Goal: Transaction & Acquisition: Purchase product/service

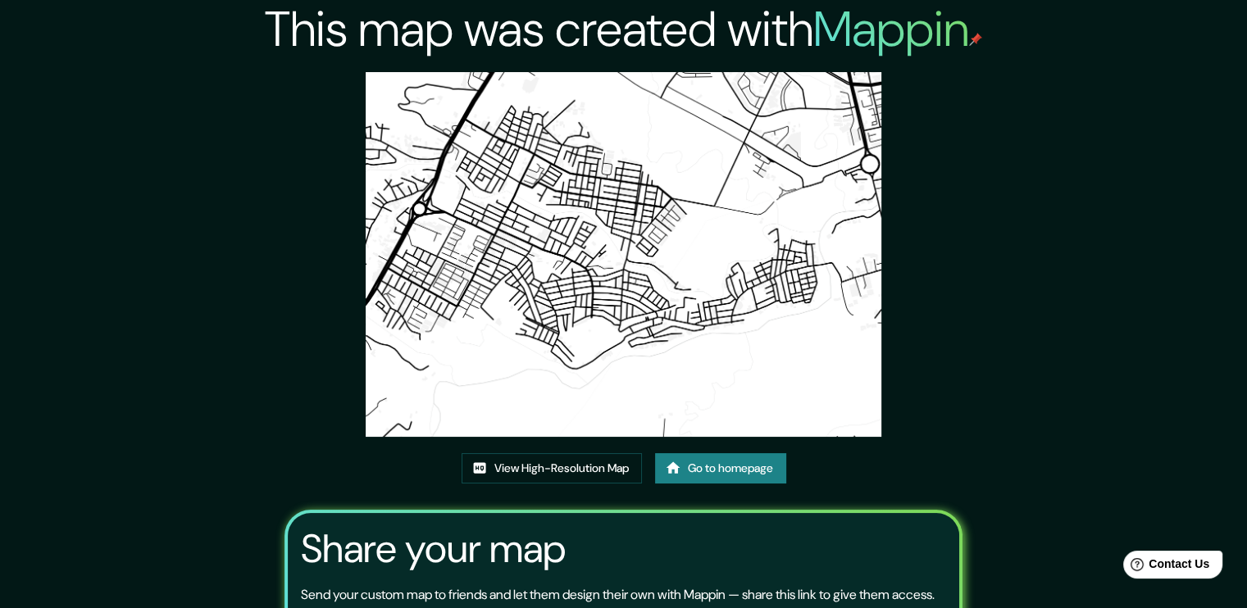
click at [850, 39] on h2 "Mappin" at bounding box center [897, 29] width 169 height 65
click at [707, 470] on link "Go to homepage" at bounding box center [720, 468] width 131 height 30
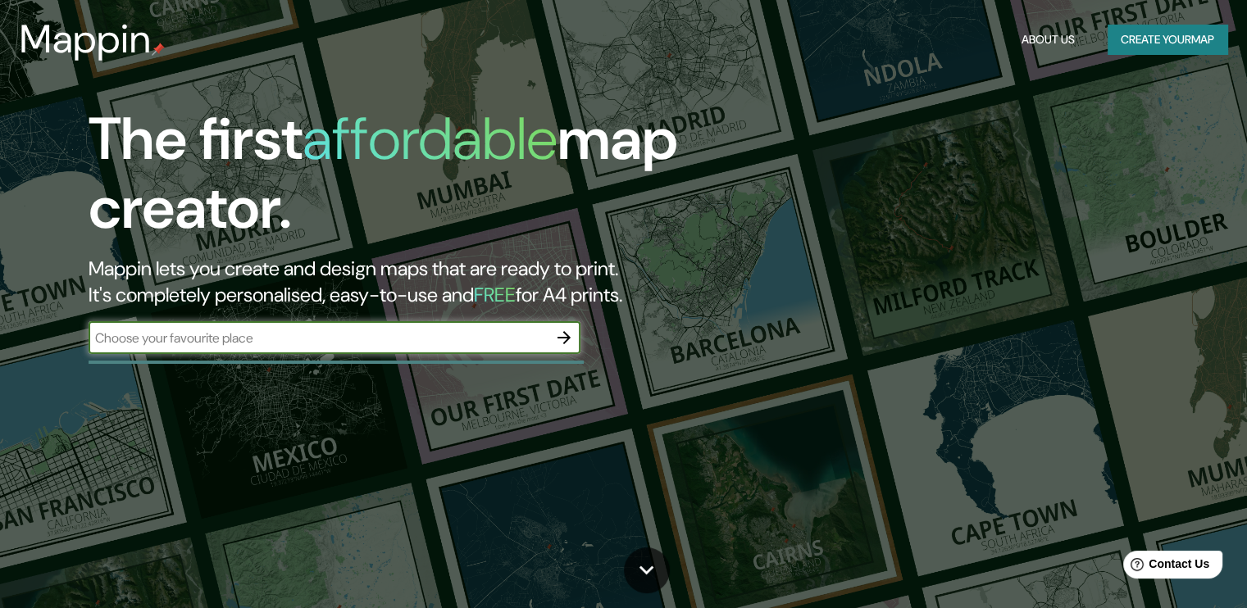
click at [468, 339] on input "text" at bounding box center [318, 338] width 459 height 19
paste input "[GEOGRAPHIC_DATA], [GEOGRAPHIC_DATA], [GEOGRAPHIC_DATA]."
type input "[GEOGRAPHIC_DATA], [GEOGRAPHIC_DATA], [GEOGRAPHIC_DATA]."
click at [558, 339] on icon "button" at bounding box center [564, 338] width 20 height 20
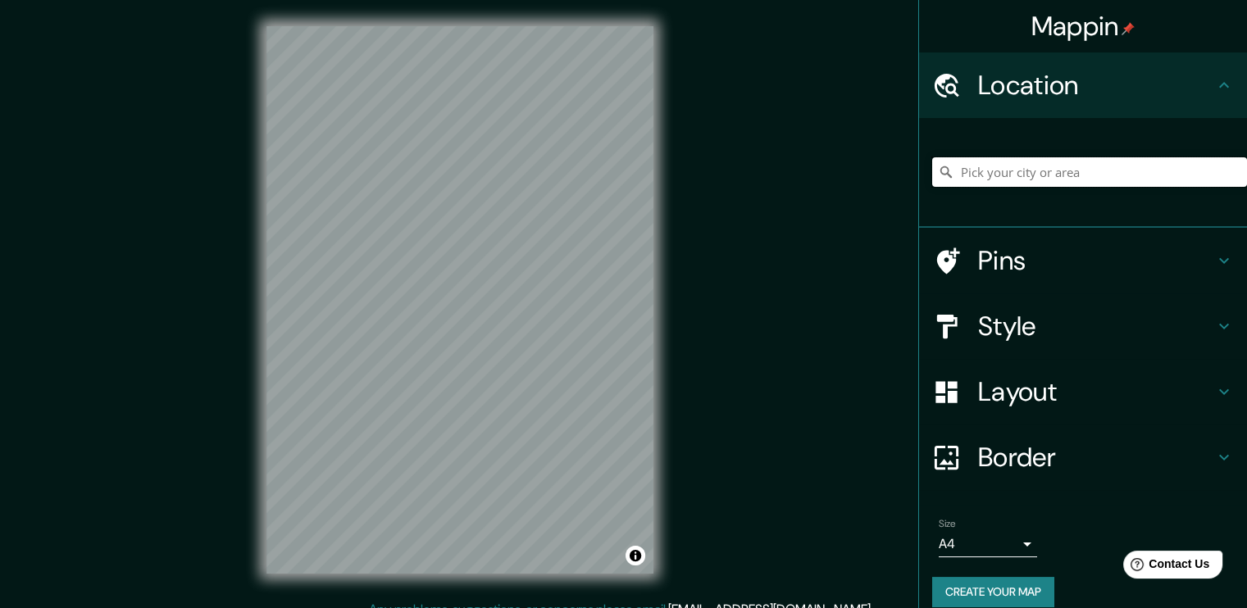
click at [974, 175] on input "Pick your city or area" at bounding box center [1089, 172] width 315 height 30
paste input "[GEOGRAPHIC_DATA], [GEOGRAPHIC_DATA], [GEOGRAPHIC_DATA]."
click at [978, 334] on h4 "Style" at bounding box center [1096, 326] width 236 height 33
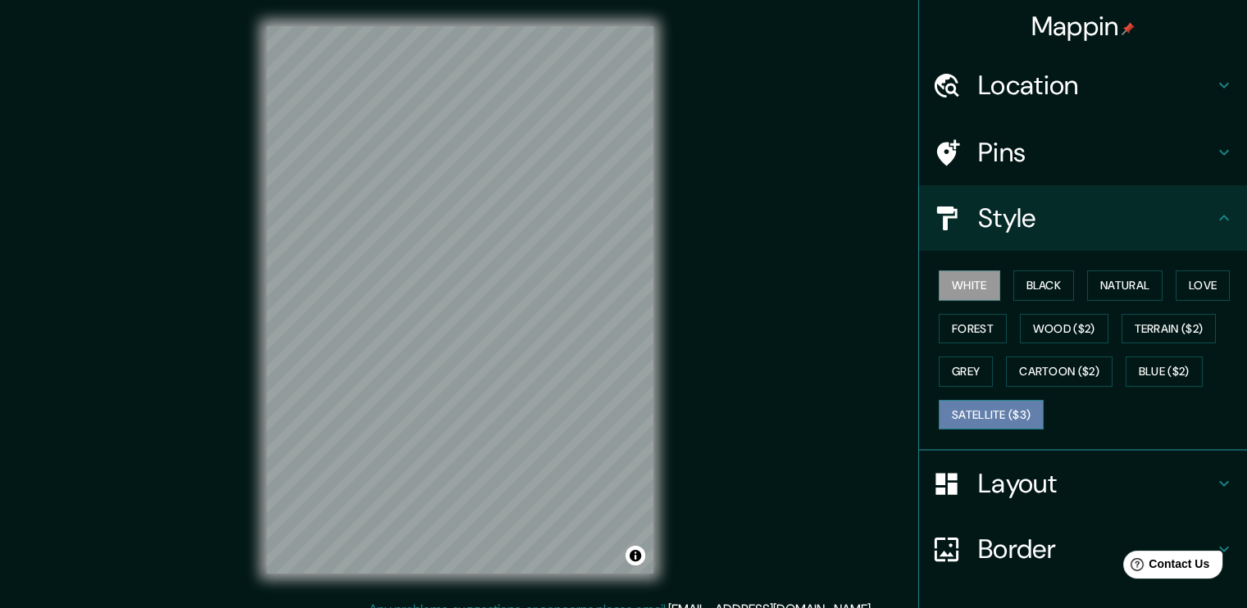
click at [995, 419] on button "Satellite ($3)" at bounding box center [991, 415] width 105 height 30
click at [1030, 88] on h4 "Location" at bounding box center [1096, 85] width 236 height 33
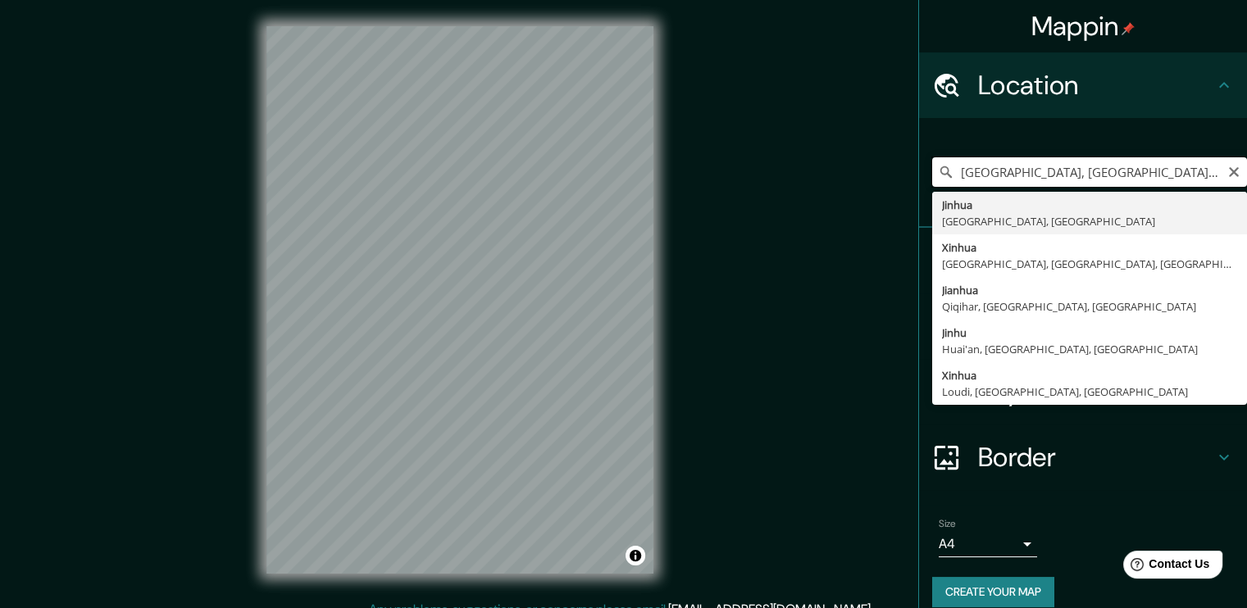
drag, startPoint x: 1045, startPoint y: 171, endPoint x: 987, endPoint y: 183, distance: 58.5
click at [984, 184] on input "[GEOGRAPHIC_DATA], [GEOGRAPHIC_DATA], [GEOGRAPHIC_DATA]" at bounding box center [1089, 172] width 315 height 30
type input "[GEOGRAPHIC_DATA], [GEOGRAPHIC_DATA], [GEOGRAPHIC_DATA]"
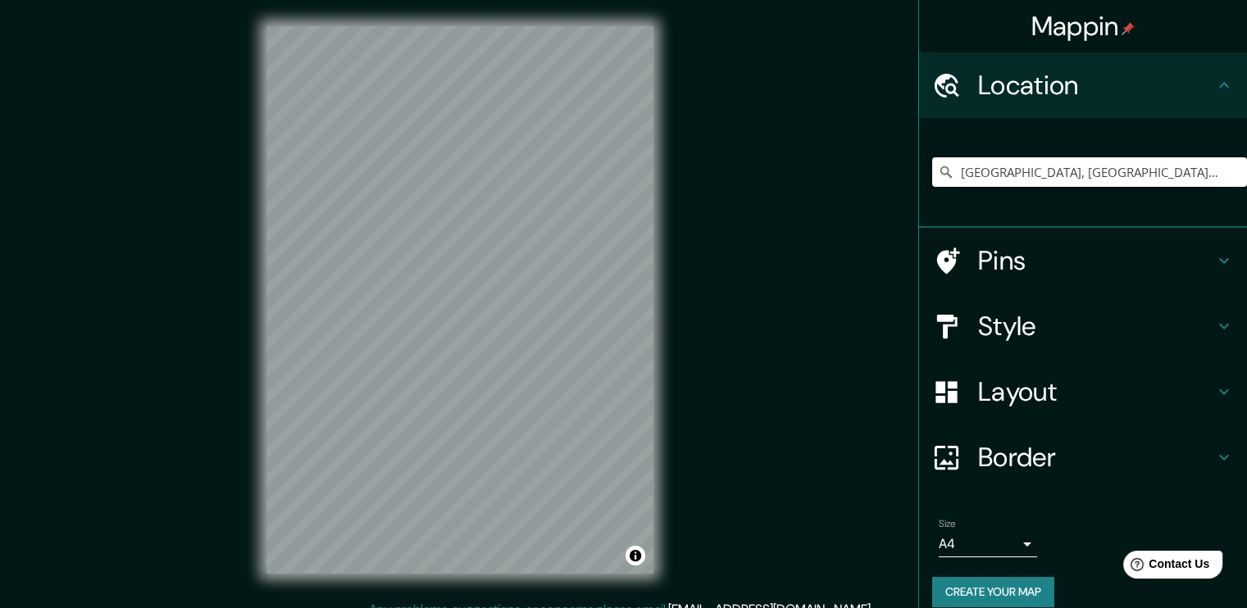
click at [633, 186] on div "Mappin Location [GEOGRAPHIC_DATA], [GEOGRAPHIC_DATA], [GEOGRAPHIC_DATA] No resu…" at bounding box center [623, 313] width 1247 height 626
type input "Wucheng, [GEOGRAPHIC_DATA], [GEOGRAPHIC_DATA], [GEOGRAPHIC_DATA]"
click at [1008, 319] on h4 "Style" at bounding box center [1096, 326] width 236 height 33
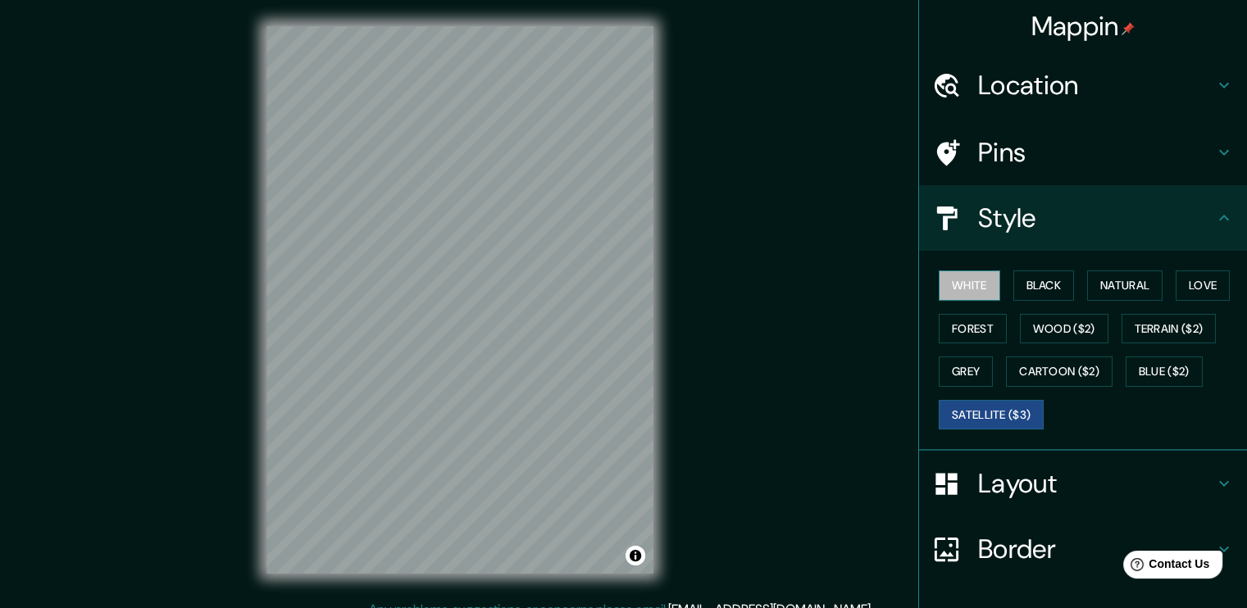
click at [947, 289] on button "White" at bounding box center [969, 286] width 61 height 30
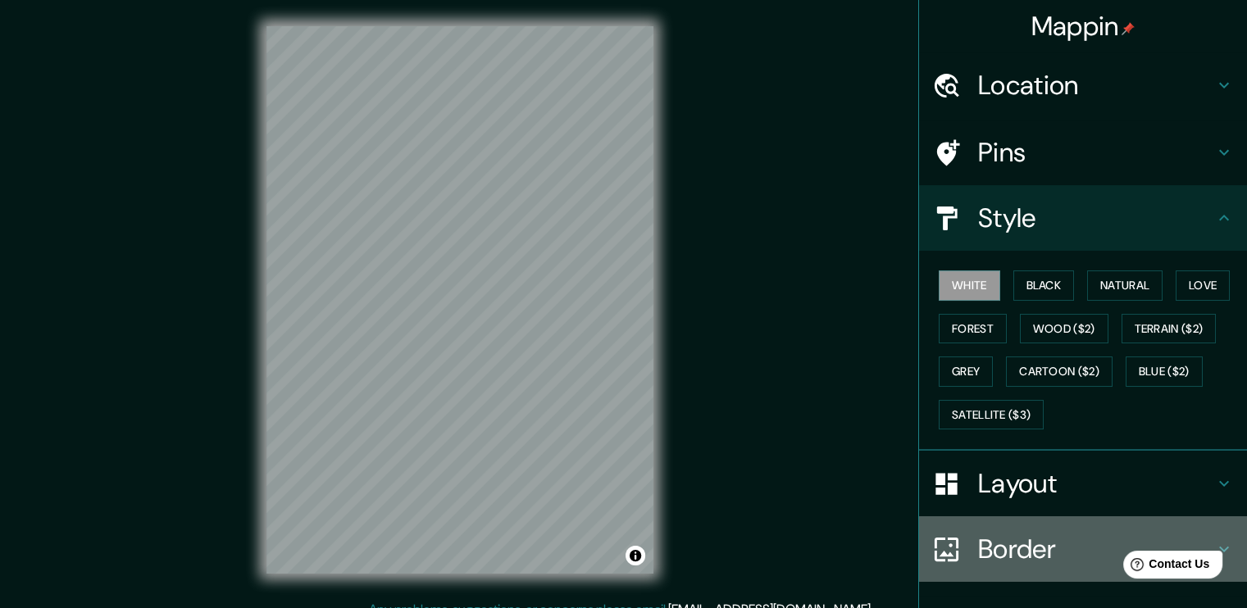
click at [1017, 543] on h4 "Border" at bounding box center [1096, 549] width 236 height 33
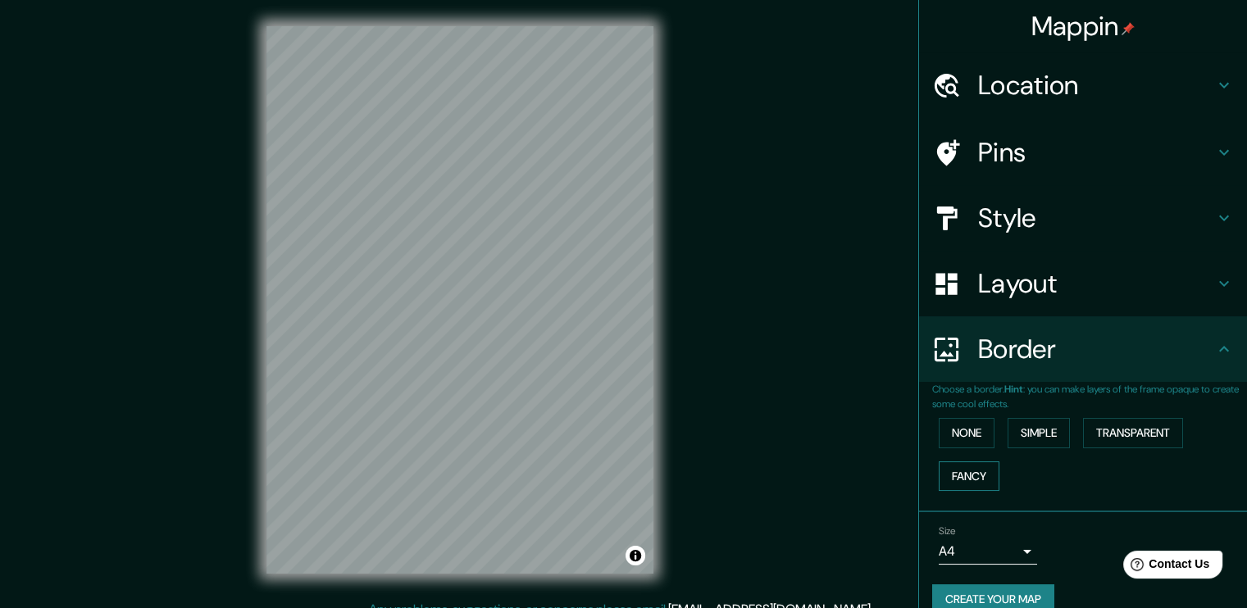
click at [963, 476] on button "Fancy" at bounding box center [969, 477] width 61 height 30
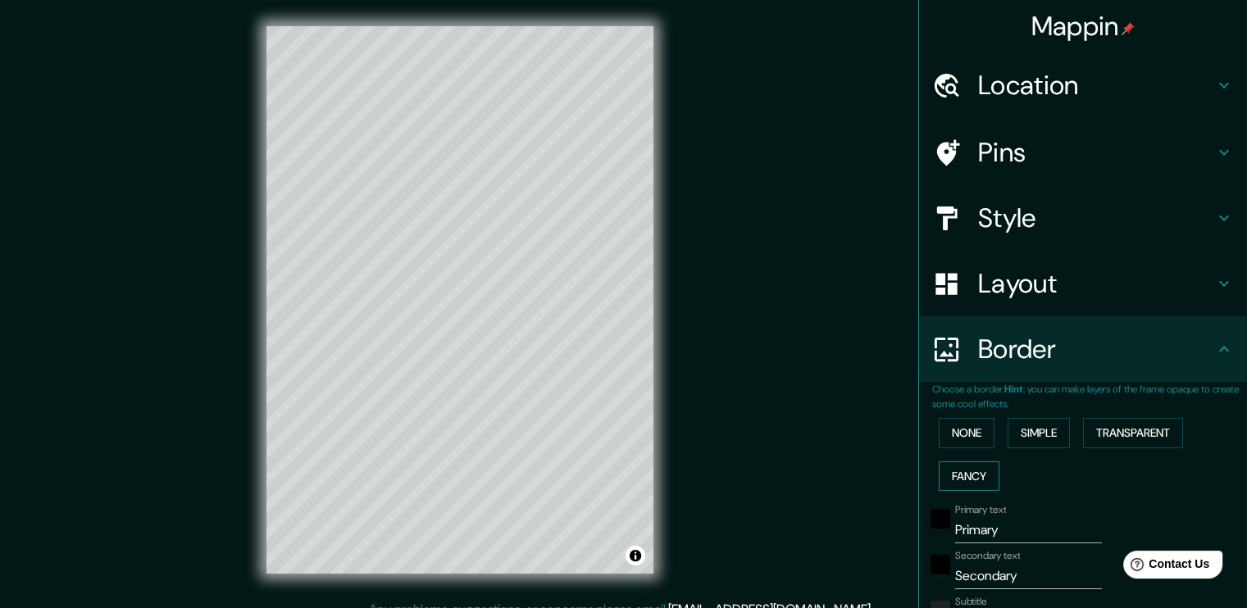
click at [963, 476] on button "Fancy" at bounding box center [969, 477] width 61 height 30
type input "189"
type input "38"
type input "19"
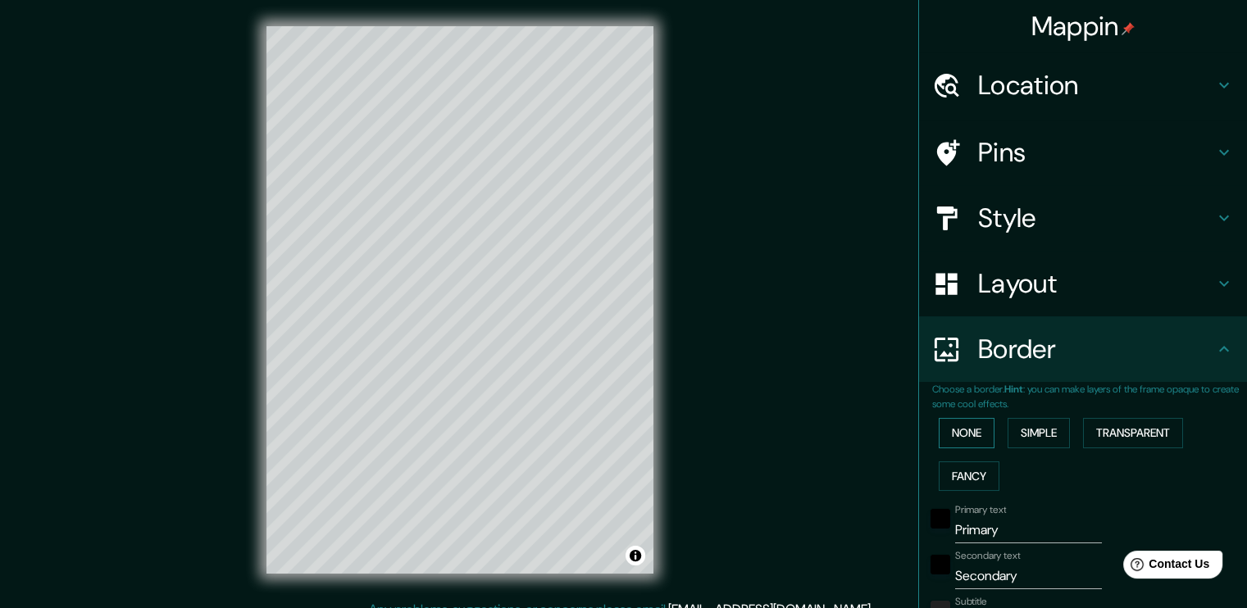
click at [969, 436] on button "None" at bounding box center [967, 433] width 56 height 30
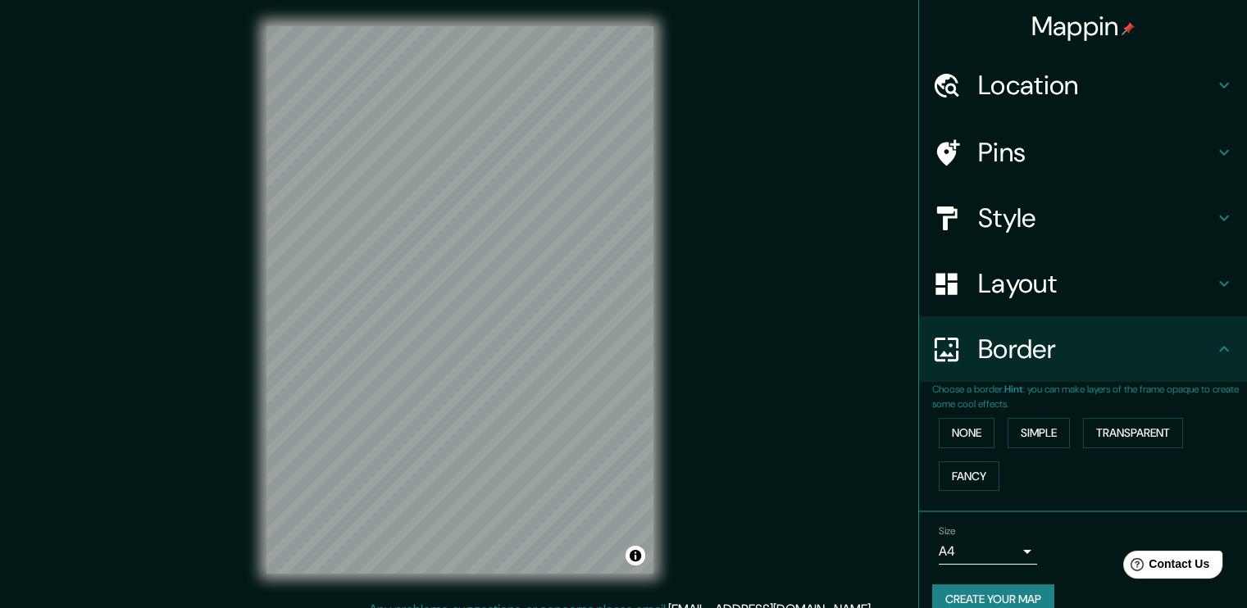
click at [969, 455] on div "None Simple Transparent Fancy" at bounding box center [1089, 455] width 315 height 86
click at [969, 464] on button "Fancy" at bounding box center [969, 477] width 61 height 30
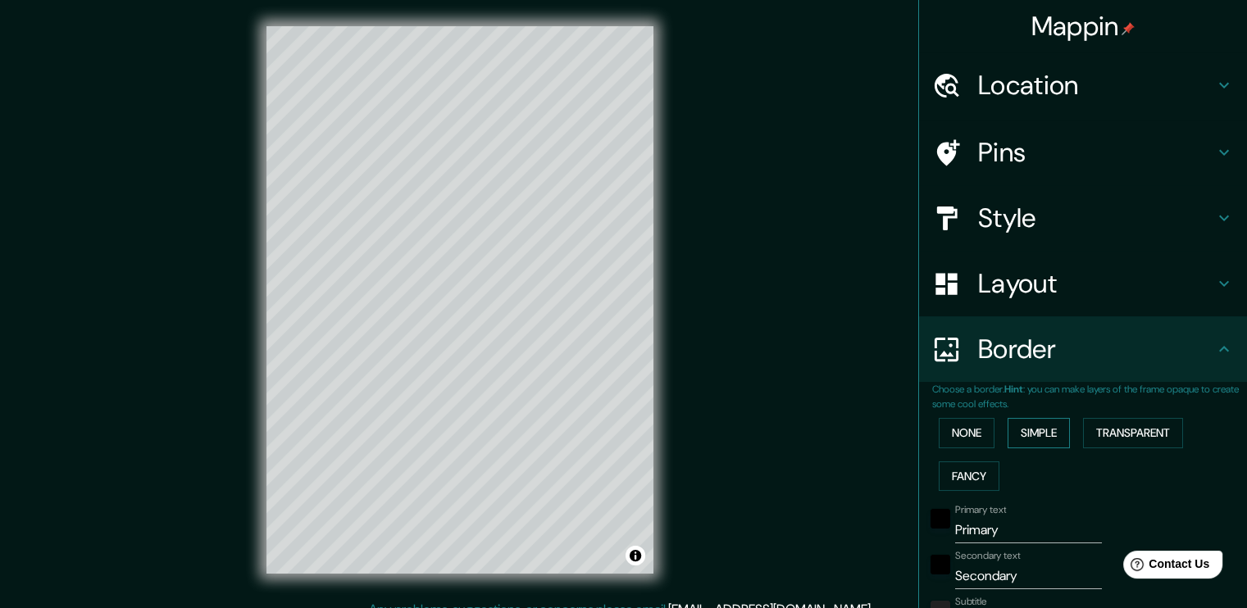
click at [1008, 436] on button "Simple" at bounding box center [1039, 433] width 62 height 30
click at [1128, 429] on button "Transparent" at bounding box center [1133, 433] width 100 height 30
click at [951, 432] on button "None" at bounding box center [967, 433] width 56 height 30
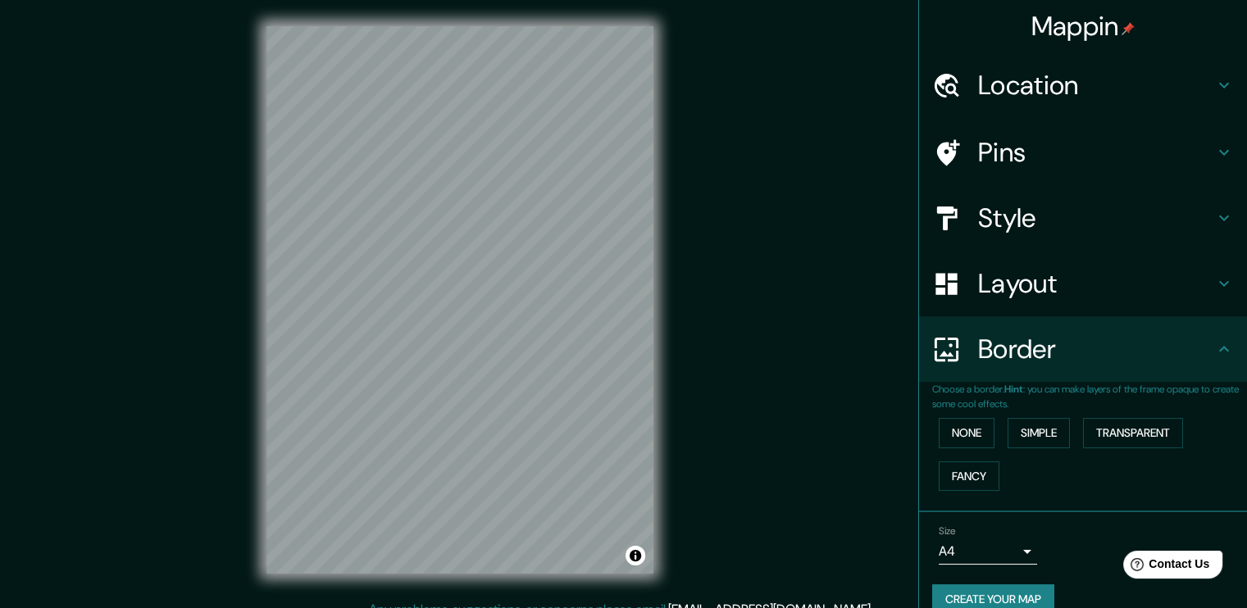
click at [1004, 343] on h4 "Border" at bounding box center [1096, 349] width 236 height 33
click at [1214, 339] on icon at bounding box center [1224, 349] width 20 height 20
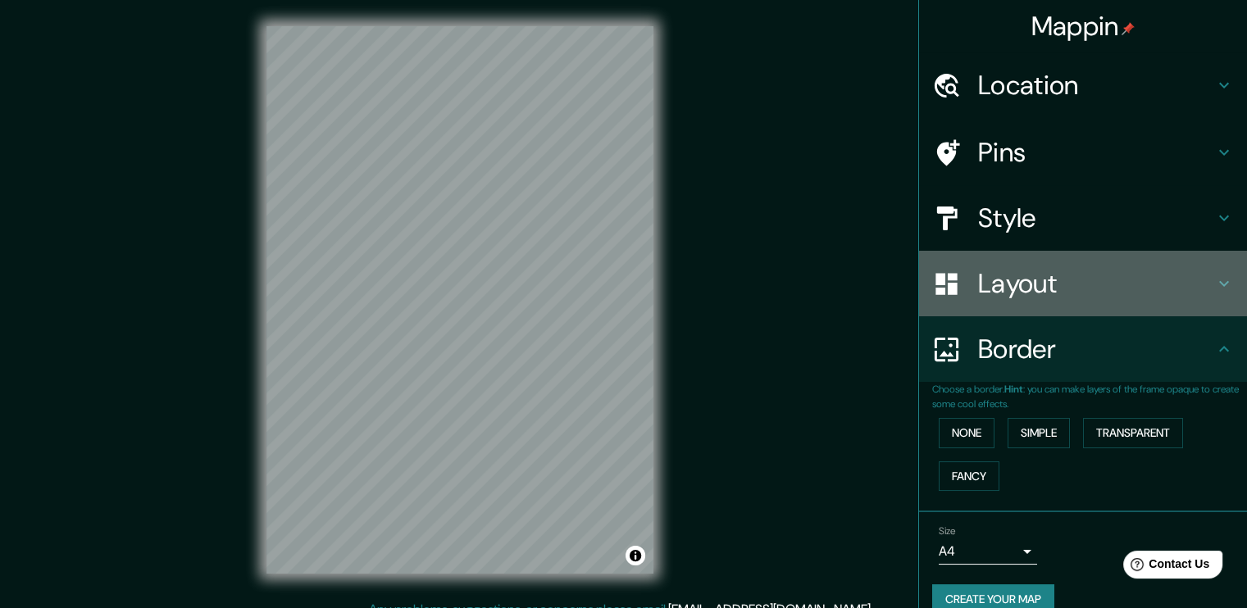
click at [1214, 291] on icon at bounding box center [1224, 284] width 20 height 20
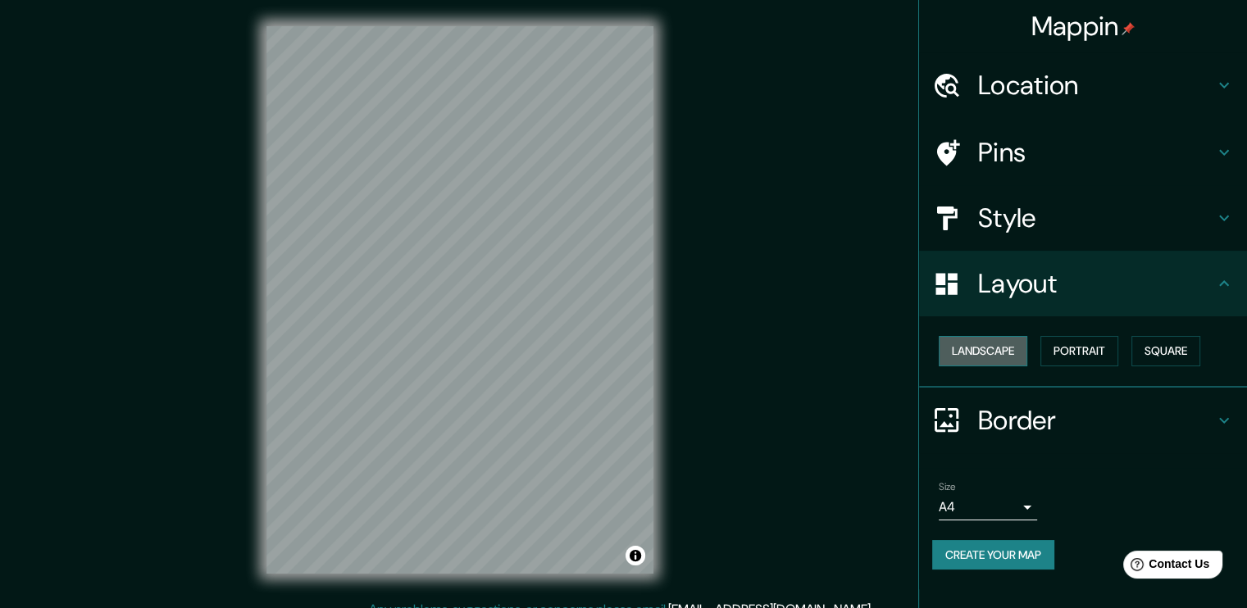
click at [980, 348] on button "Landscape" at bounding box center [983, 351] width 89 height 30
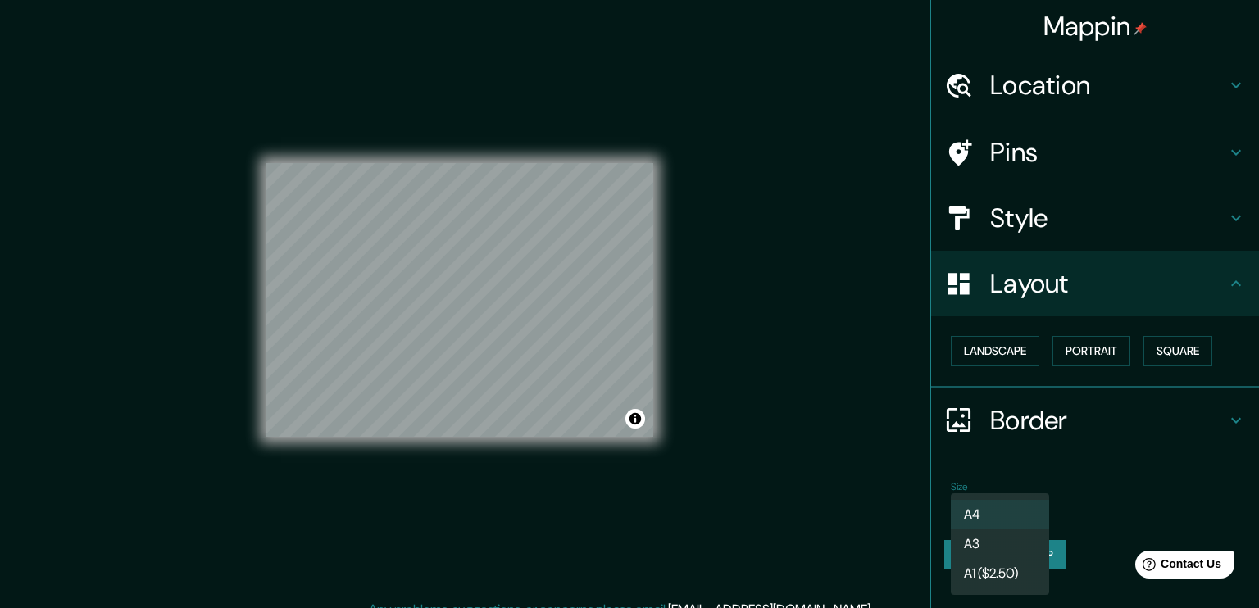
click at [991, 496] on body "Mappin Location [GEOGRAPHIC_DATA], [GEOGRAPHIC_DATA], [GEOGRAPHIC_DATA], [GEOGR…" at bounding box center [629, 304] width 1259 height 608
click at [985, 535] on li "A3" at bounding box center [1000, 545] width 98 height 30
type input "a4"
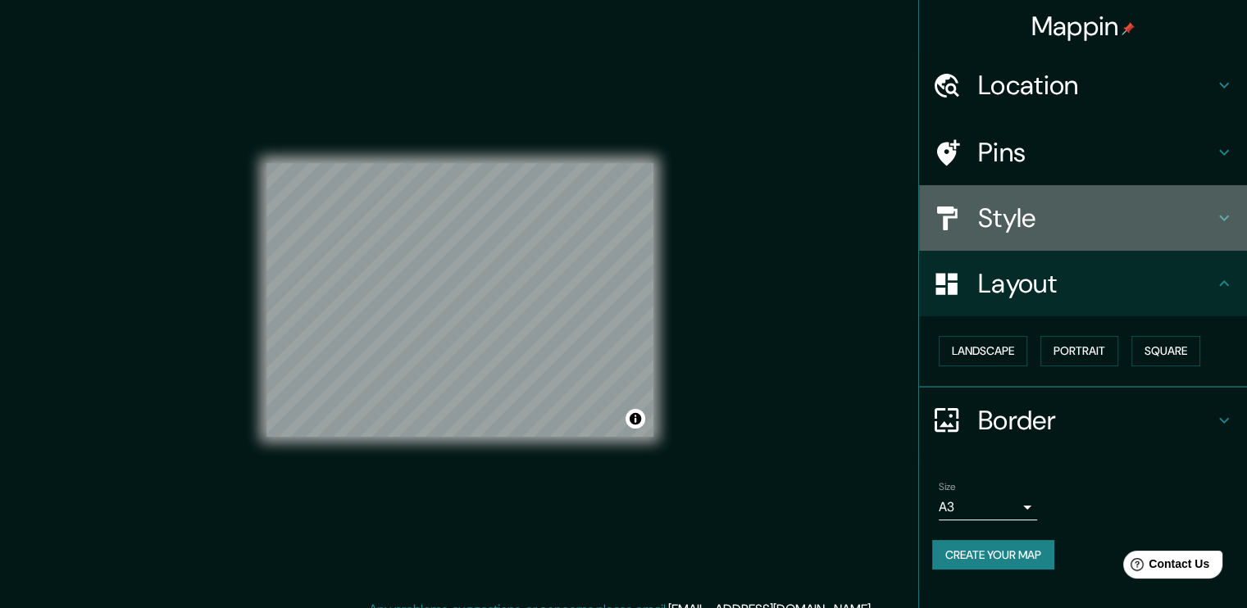
click at [1122, 207] on h4 "Style" at bounding box center [1096, 218] width 236 height 33
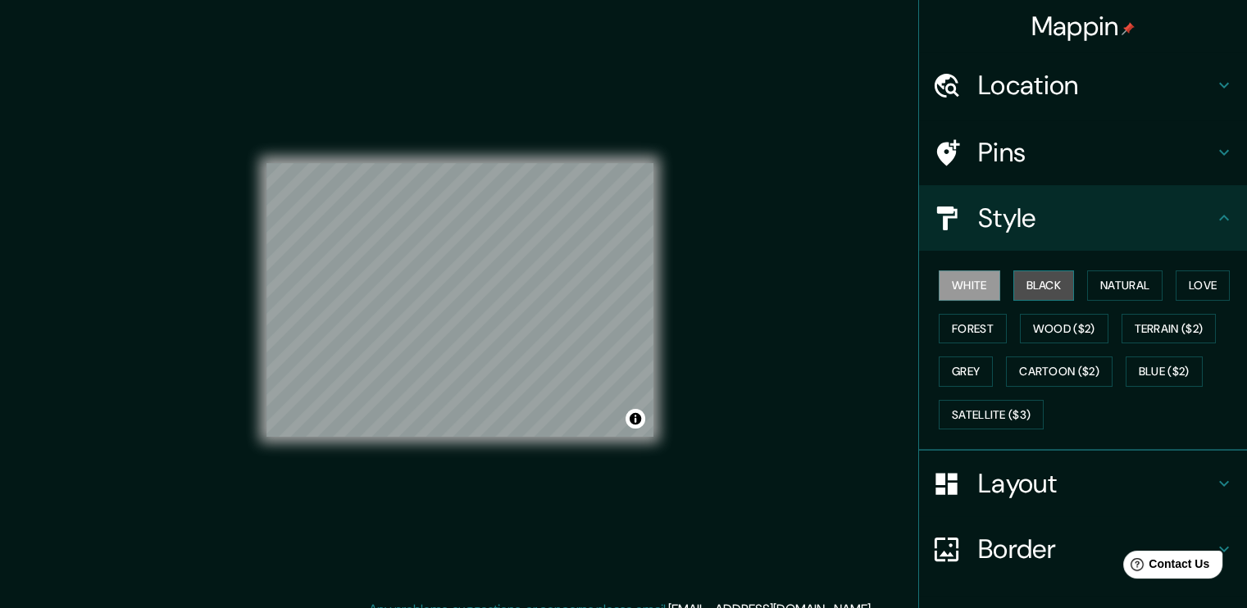
click at [1051, 284] on button "Black" at bounding box center [1043, 286] width 61 height 30
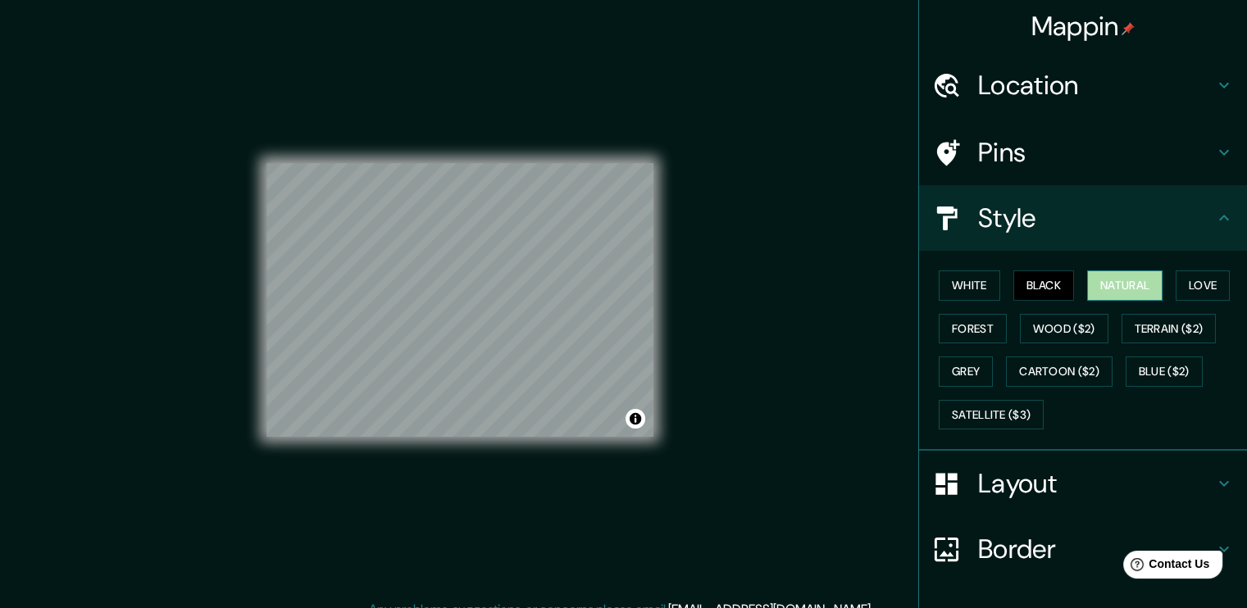
click at [1104, 275] on button "Natural" at bounding box center [1124, 286] width 75 height 30
click at [1197, 291] on button "Love" at bounding box center [1203, 286] width 54 height 30
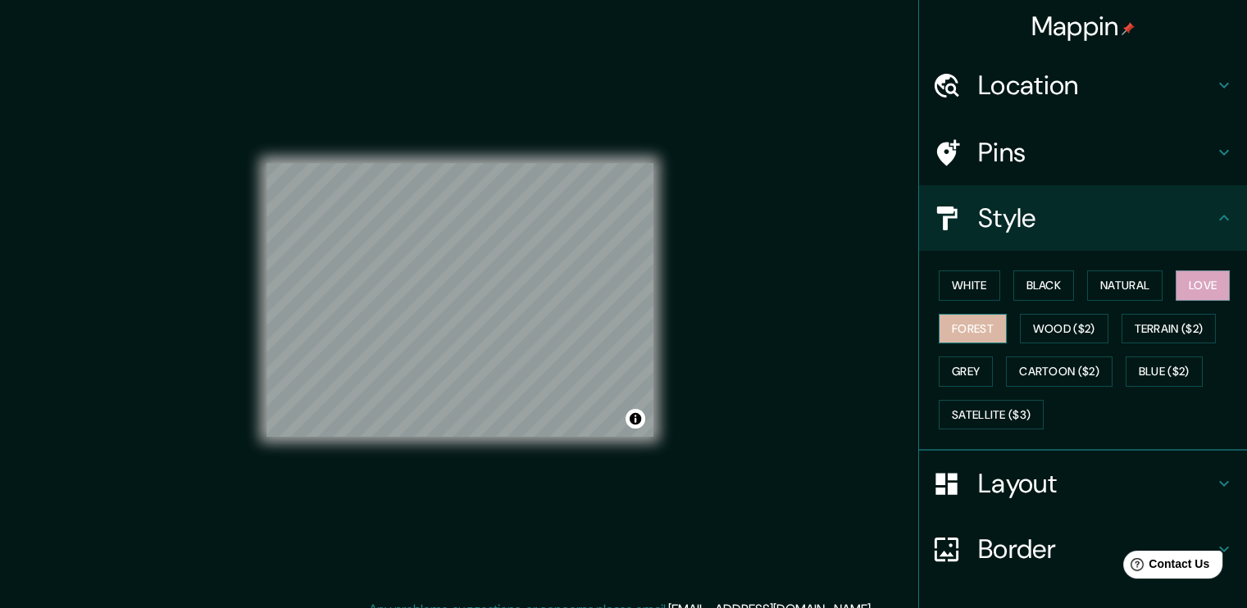
click at [958, 317] on button "Forest" at bounding box center [973, 329] width 68 height 30
click at [1099, 294] on button "Natural" at bounding box center [1124, 286] width 75 height 30
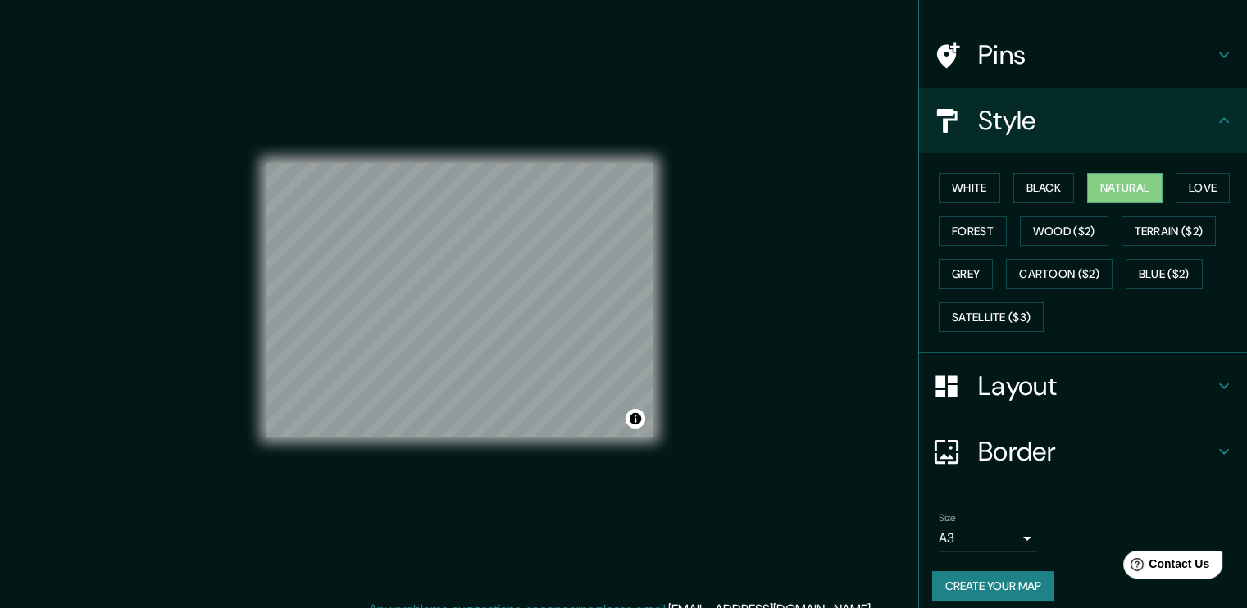
scroll to position [107, 0]
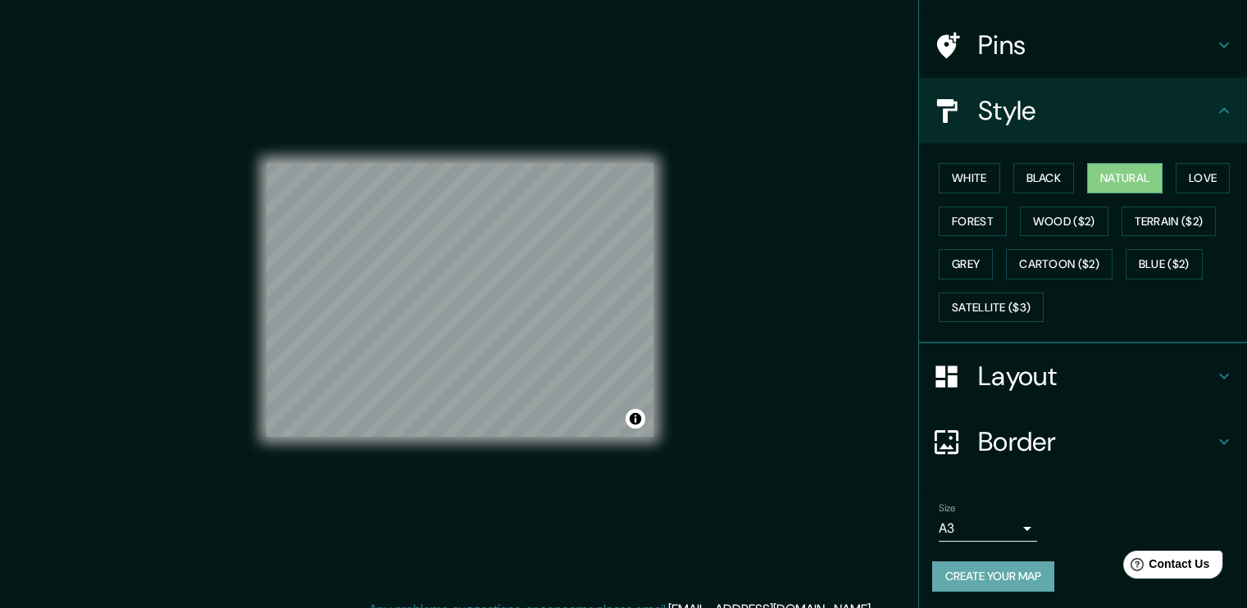
click at [1008, 572] on button "Create your map" at bounding box center [993, 577] width 122 height 30
click at [1004, 573] on button "Create your map" at bounding box center [993, 577] width 122 height 30
click at [962, 570] on button "Create your map" at bounding box center [993, 577] width 122 height 30
